Goal: Task Accomplishment & Management: Use online tool/utility

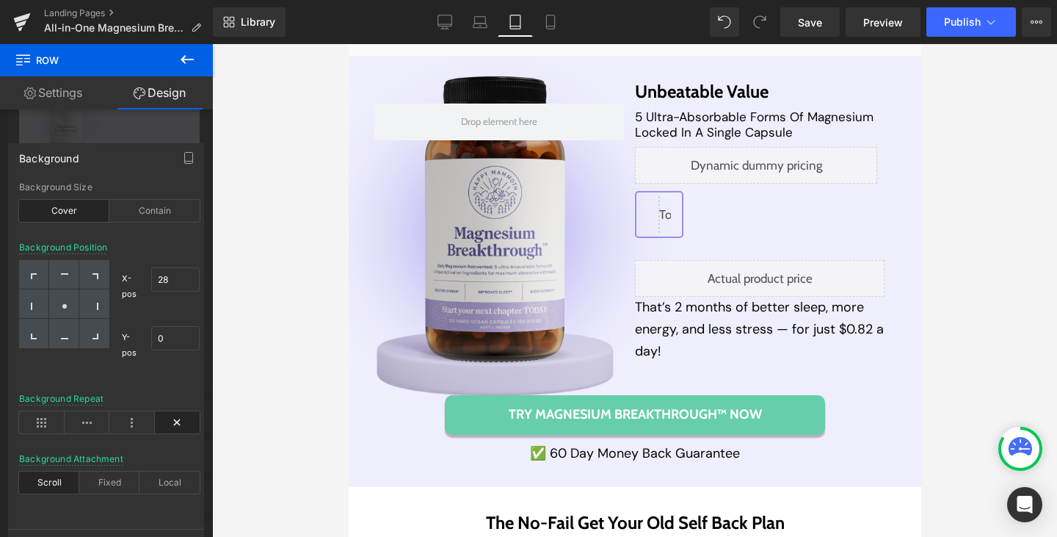
scroll to position [8043, 0]
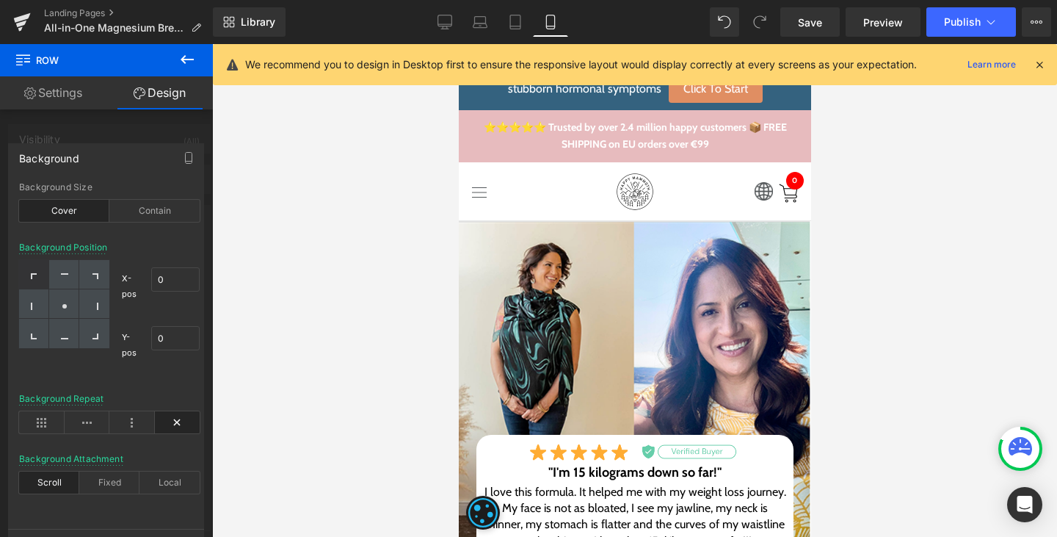
click at [258, 368] on div at bounding box center [634, 290] width 845 height 492
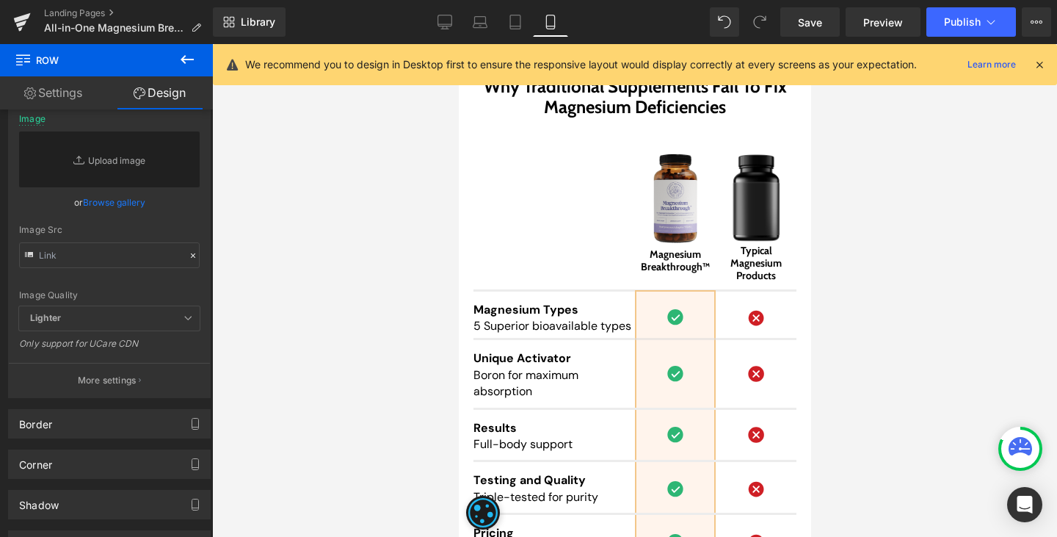
scroll to position [14699, 0]
